Goal: Information Seeking & Learning: Learn about a topic

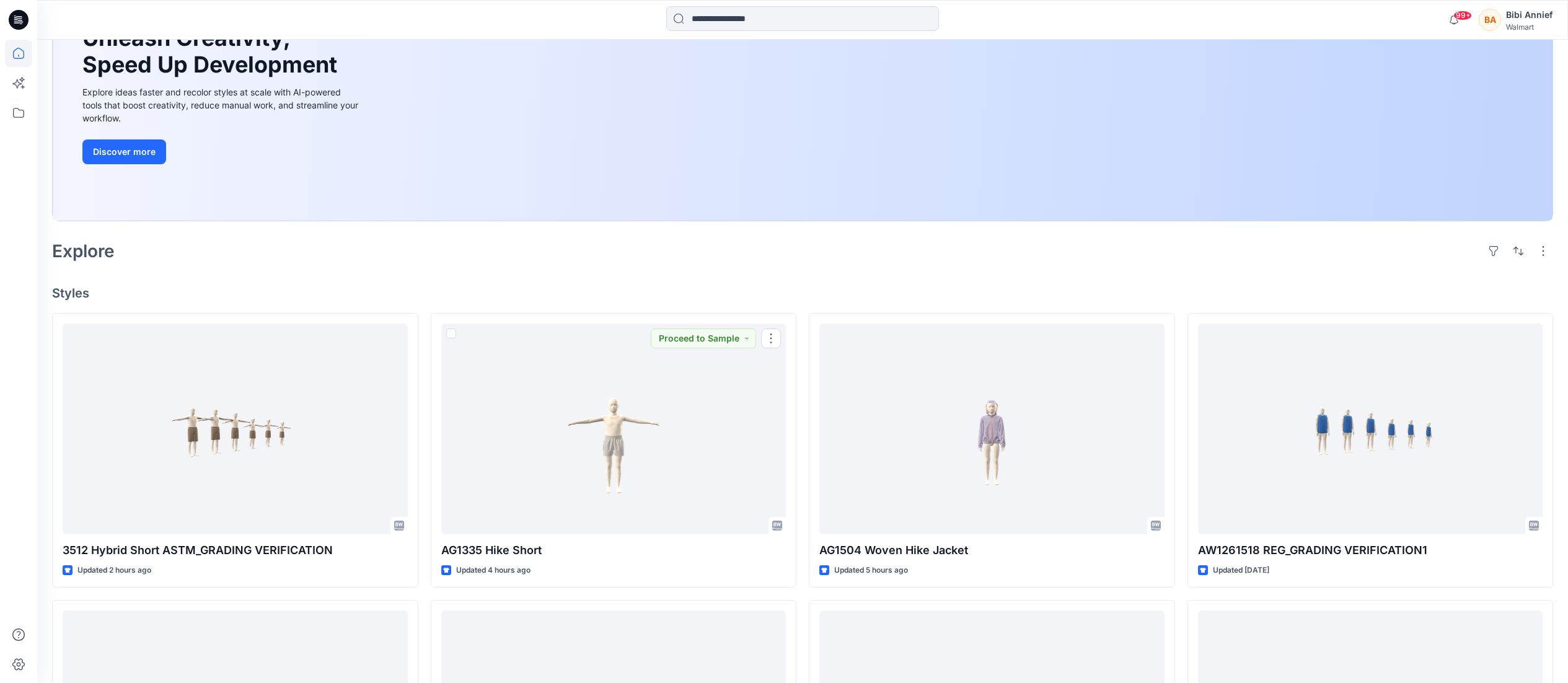
scroll to position [291, 0]
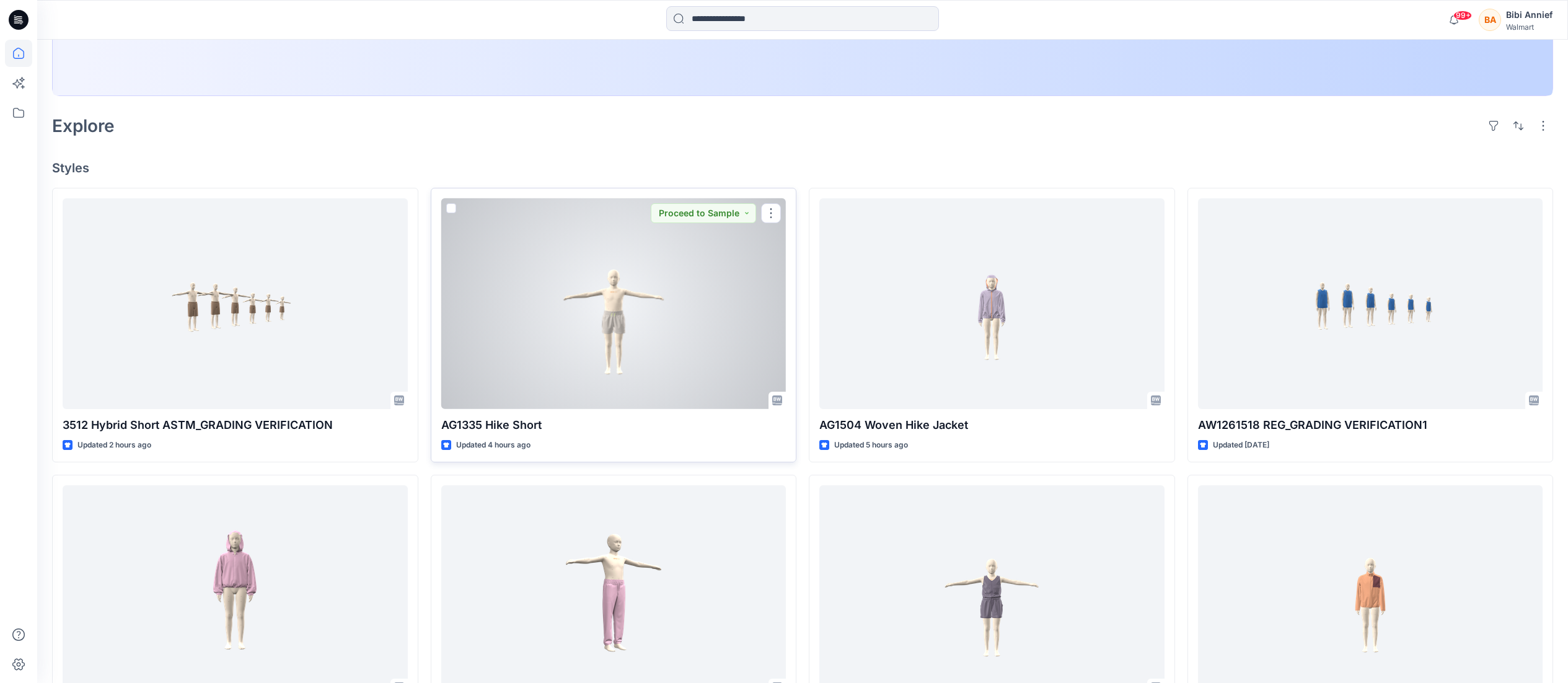
click at [602, 305] on div at bounding box center [614, 303] width 345 height 211
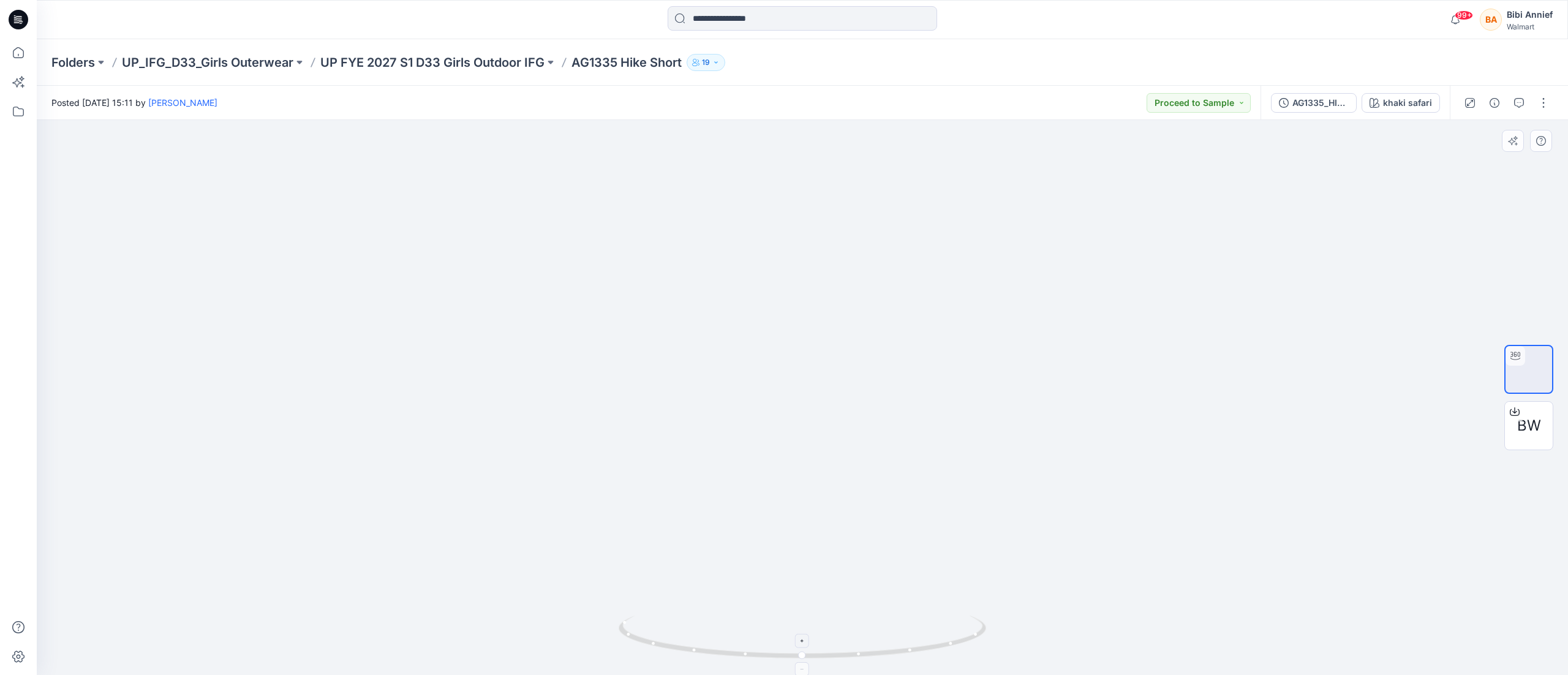
click at [810, 662] on foreignobject at bounding box center [802, 668] width 14 height 14
drag, startPoint x: 812, startPoint y: 662, endPoint x: 886, endPoint y: 623, distance: 83.6
click at [886, 623] on div at bounding box center [802, 397] width 1531 height 555
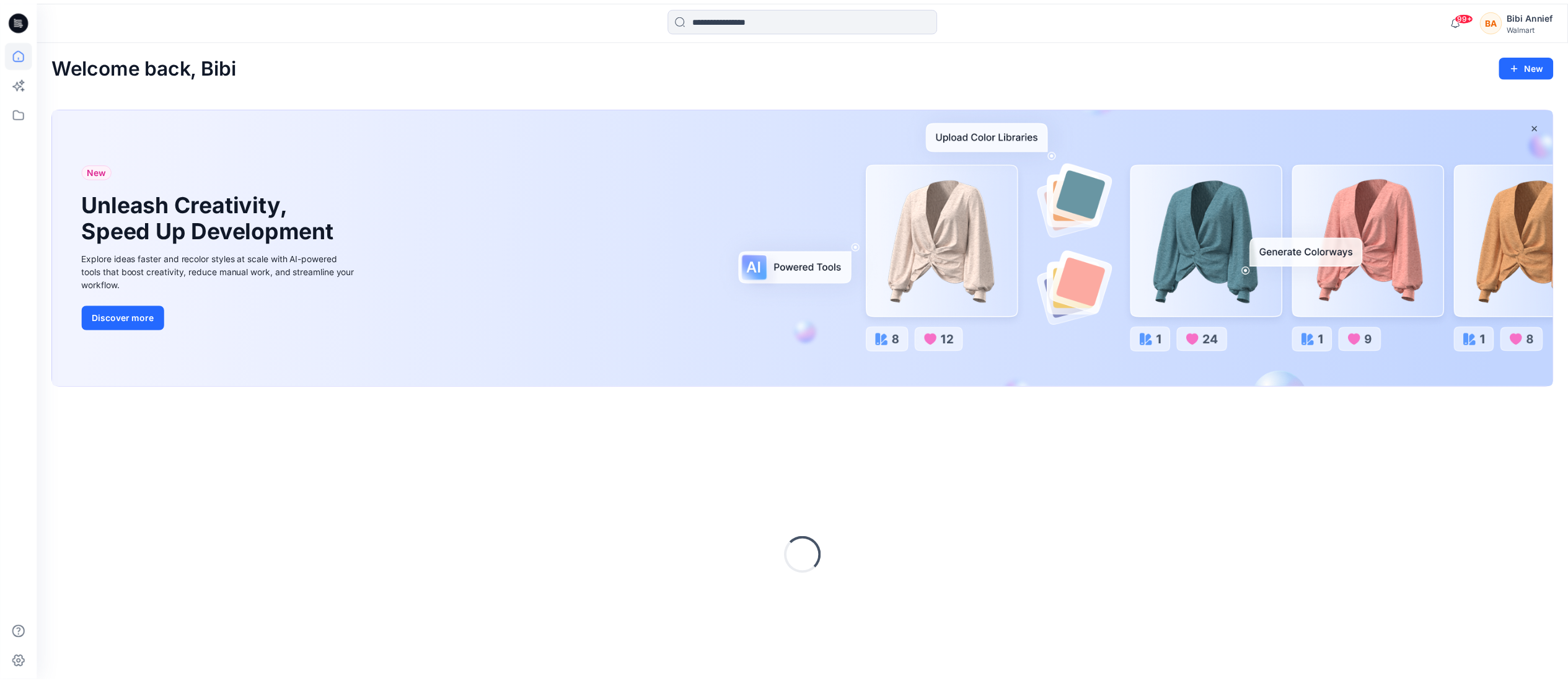
scroll to position [43, 0]
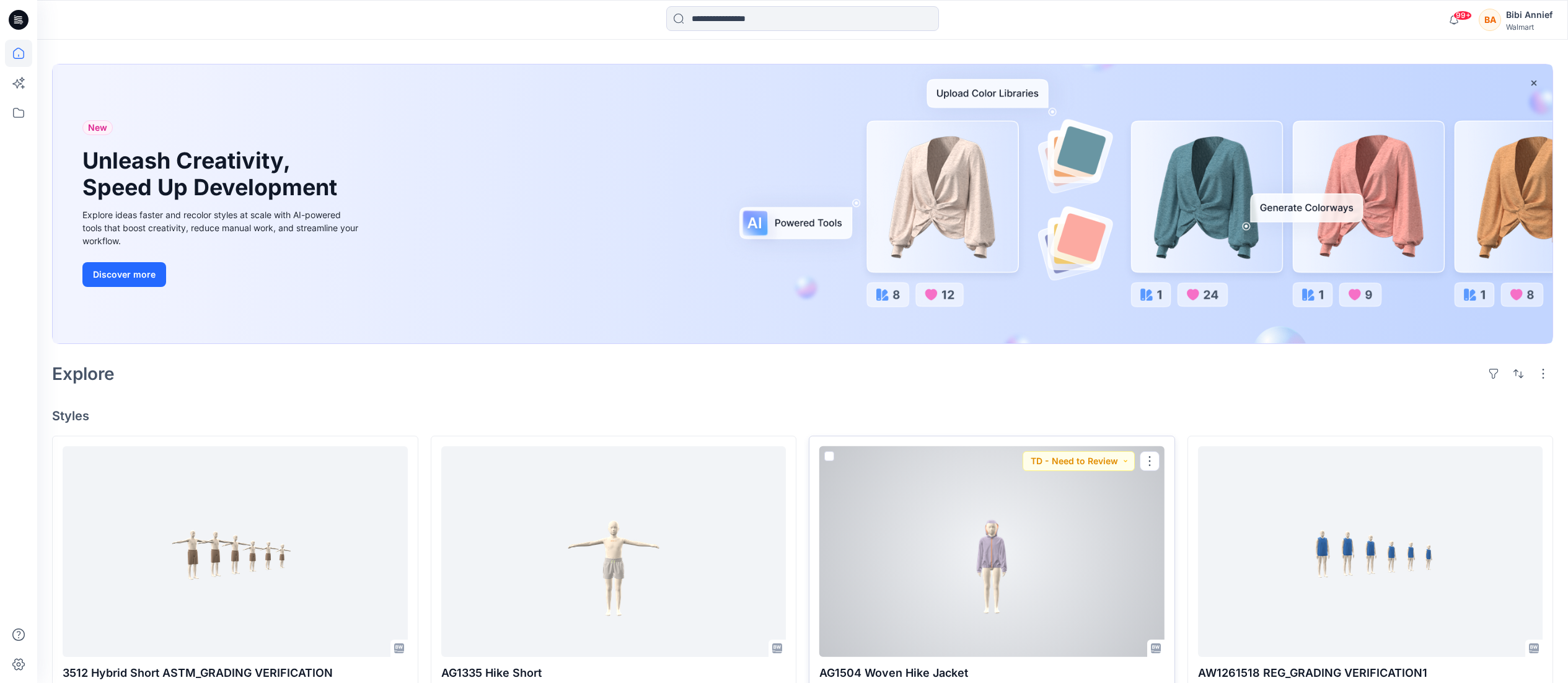
click at [1011, 558] on div at bounding box center [991, 551] width 345 height 211
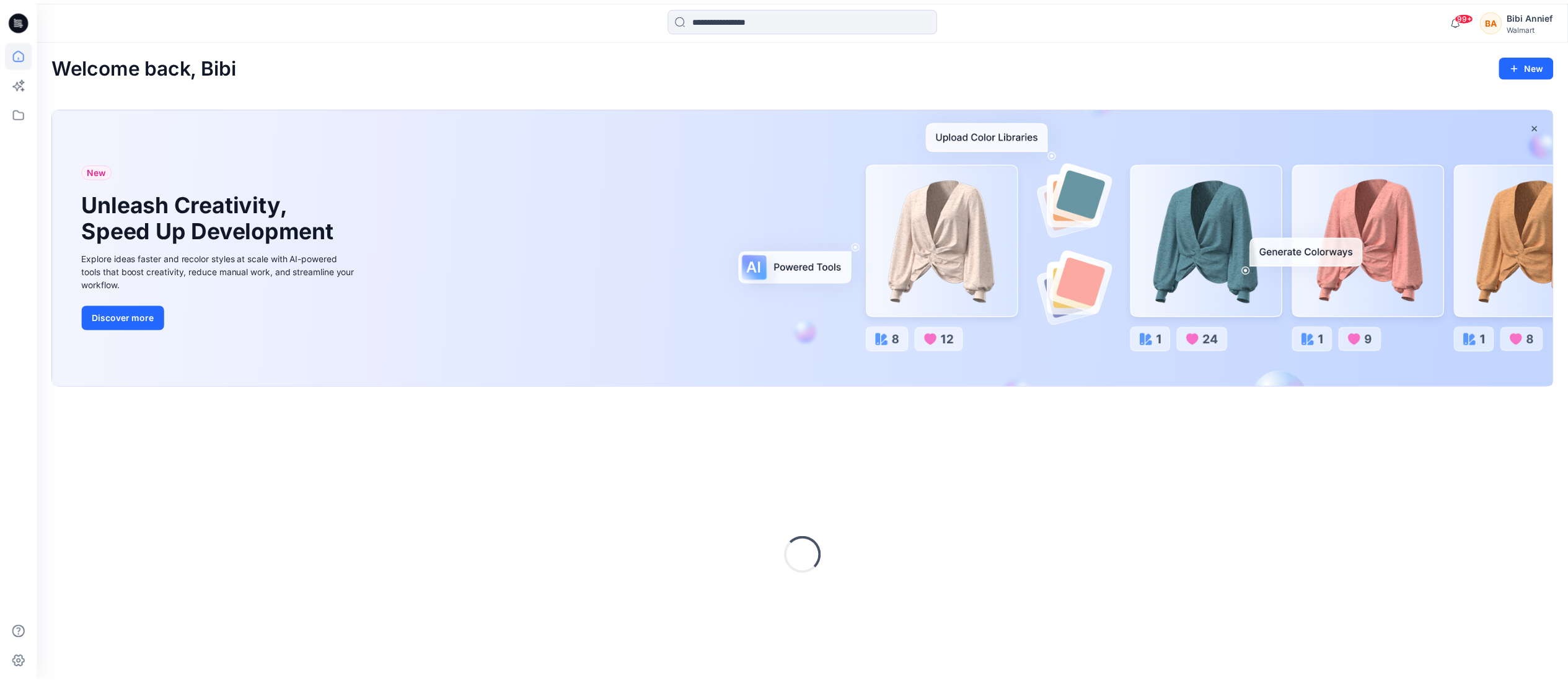
scroll to position [43, 0]
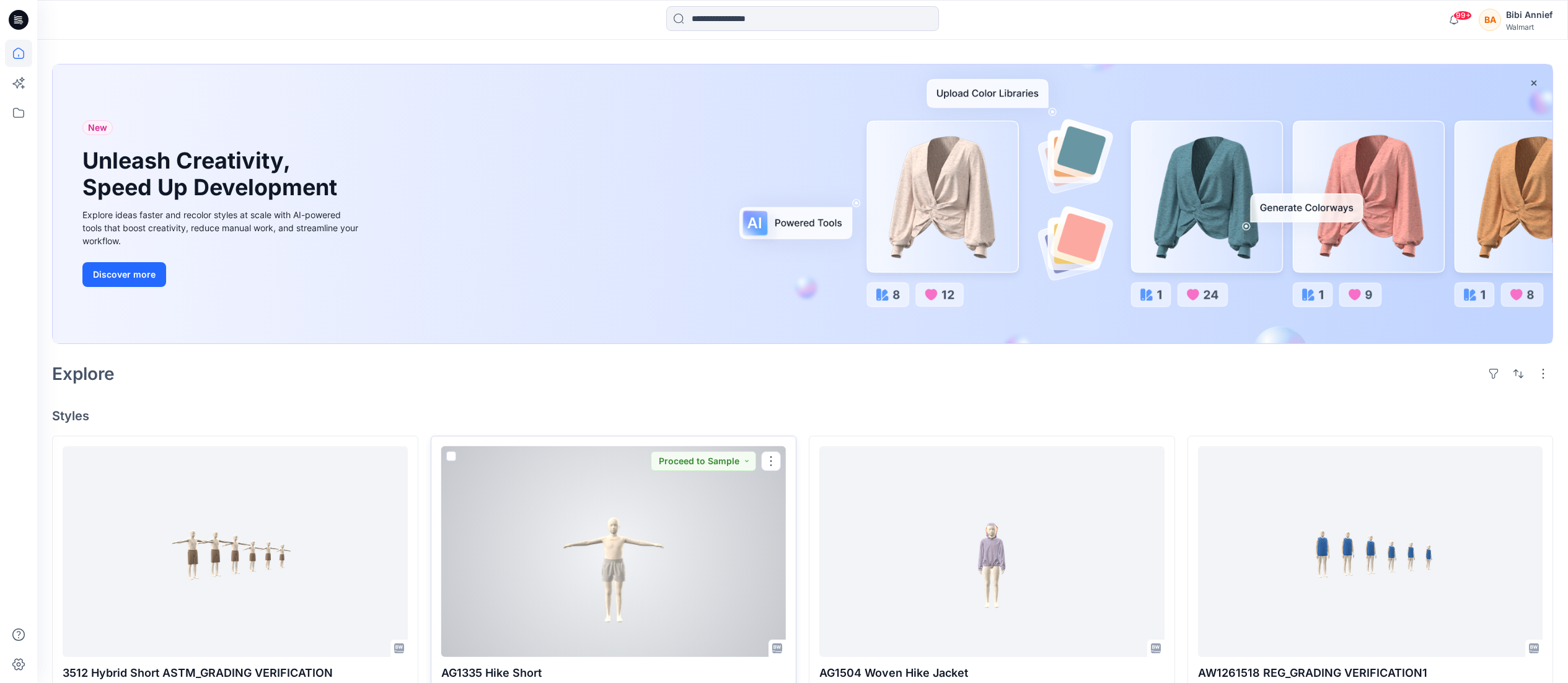
click at [613, 538] on div at bounding box center [614, 551] width 345 height 211
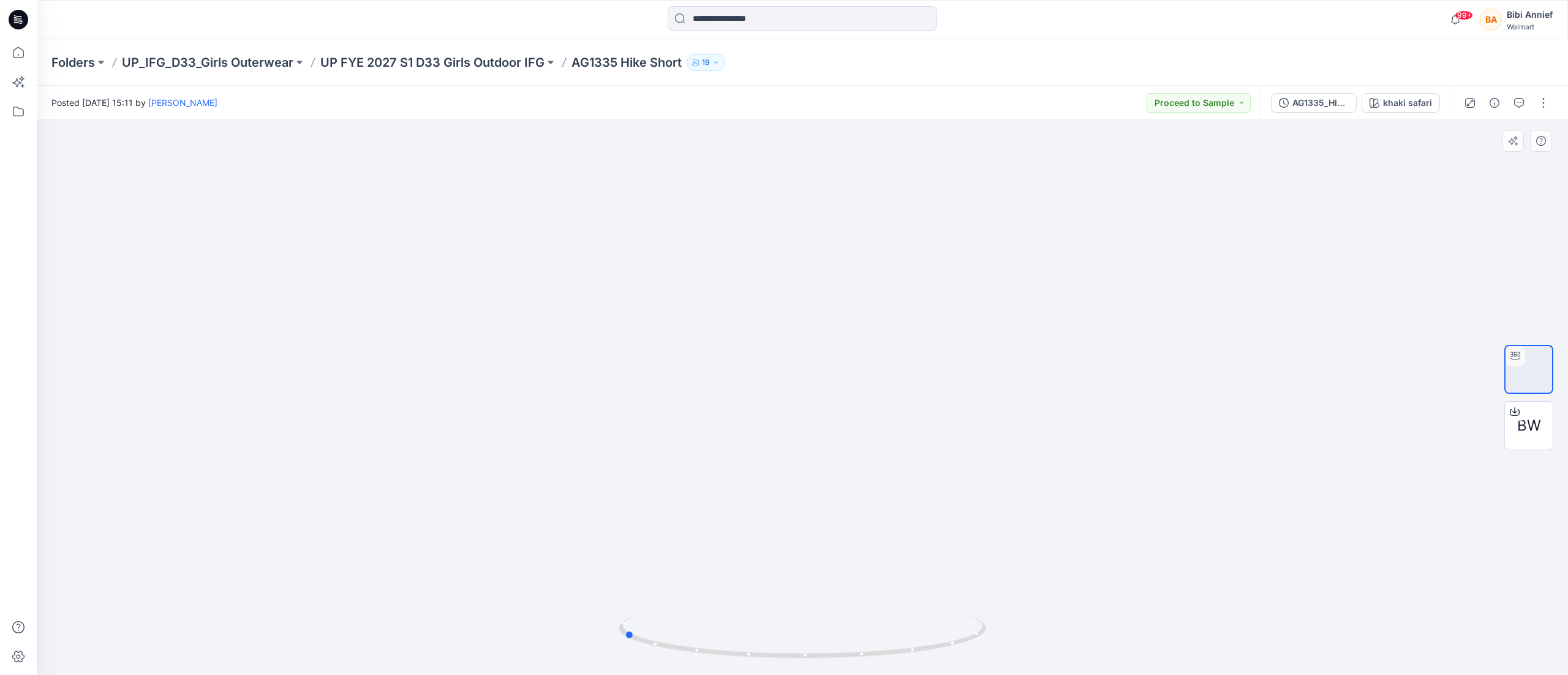
drag, startPoint x: 819, startPoint y: 662, endPoint x: 1014, endPoint y: 622, distance: 199.1
click at [1008, 627] on div at bounding box center [802, 397] width 1531 height 555
